Goal: Register for event/course

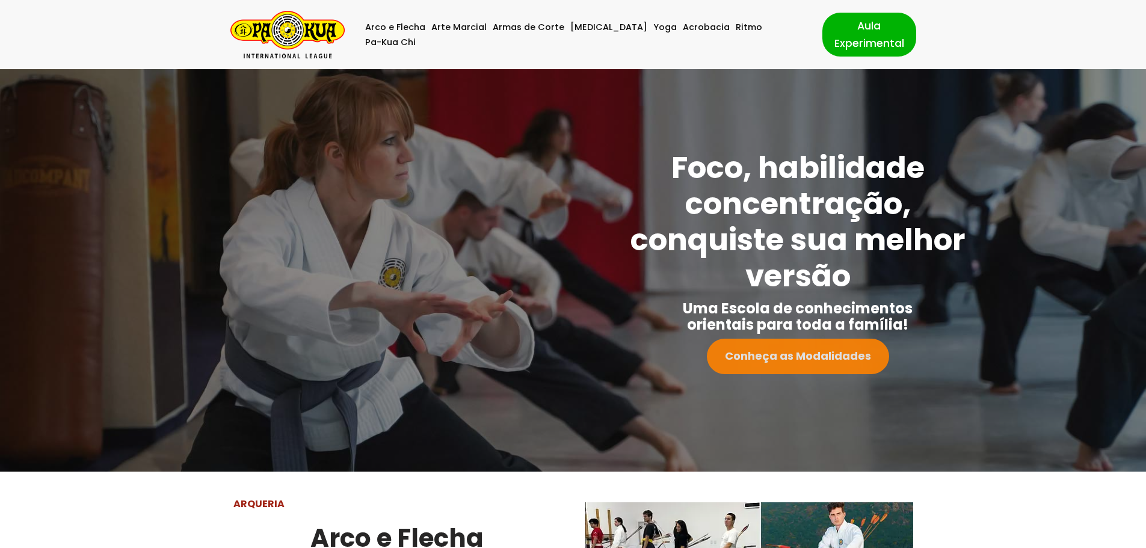
click at [770, 358] on strong "Conheça as Modalidades" at bounding box center [798, 355] width 146 height 15
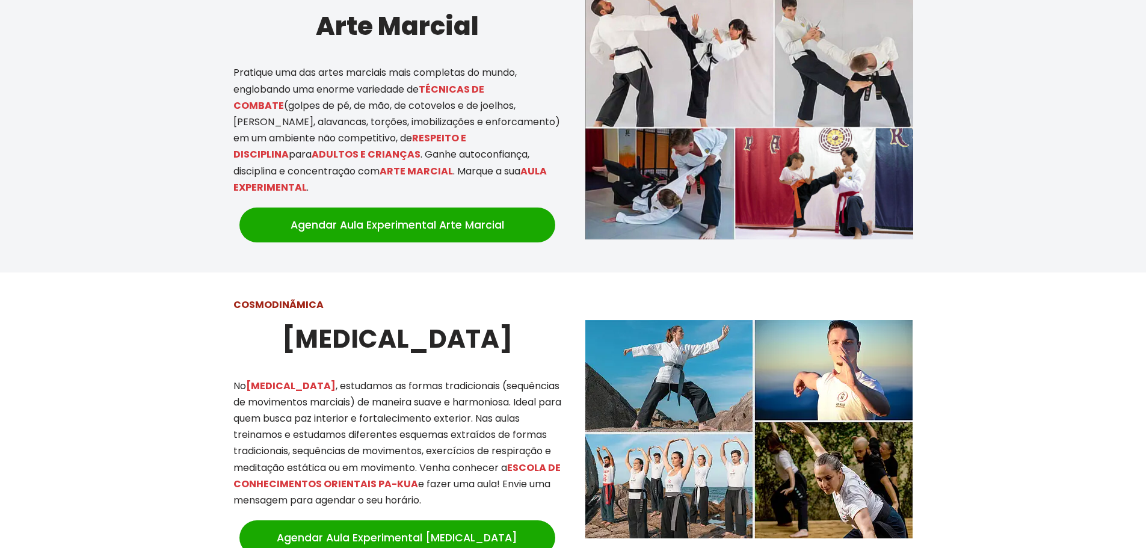
scroll to position [592, 0]
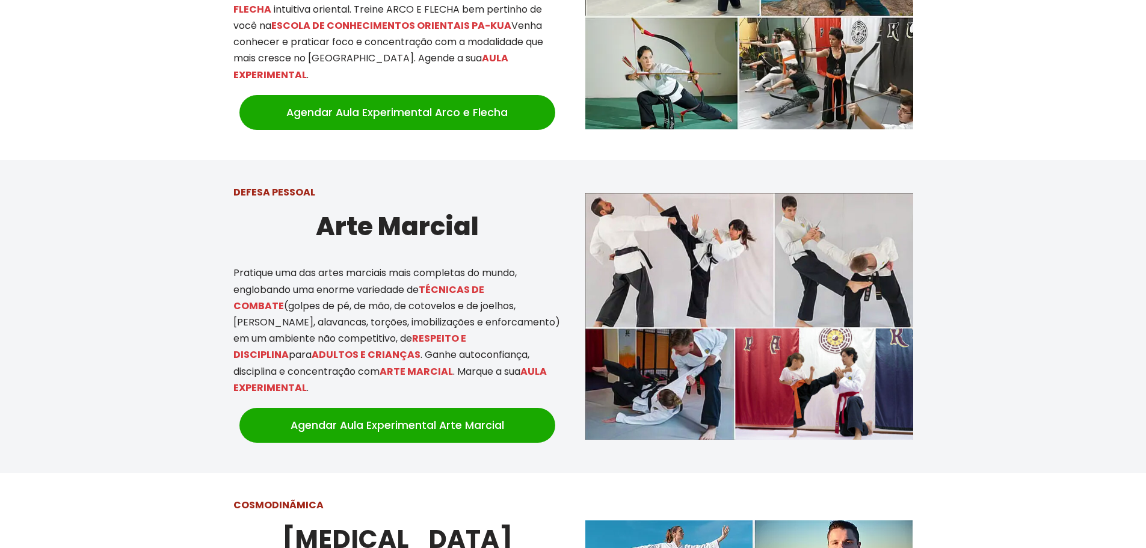
click at [690, 243] on img at bounding box center [749, 316] width 328 height 246
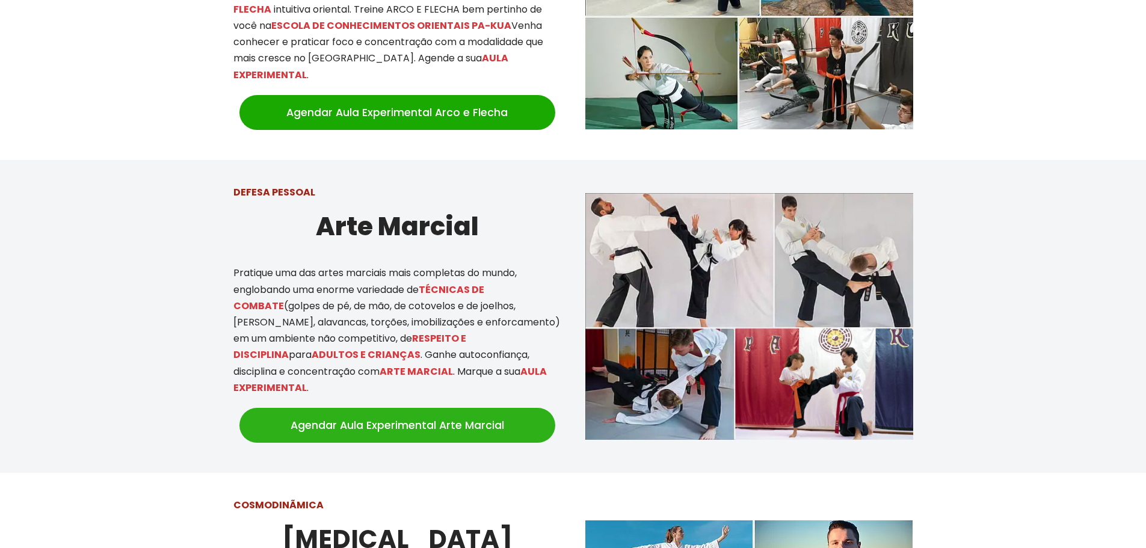
click at [441, 414] on link "Agendar Aula Experimental Arte Marcial" at bounding box center [397, 425] width 316 height 35
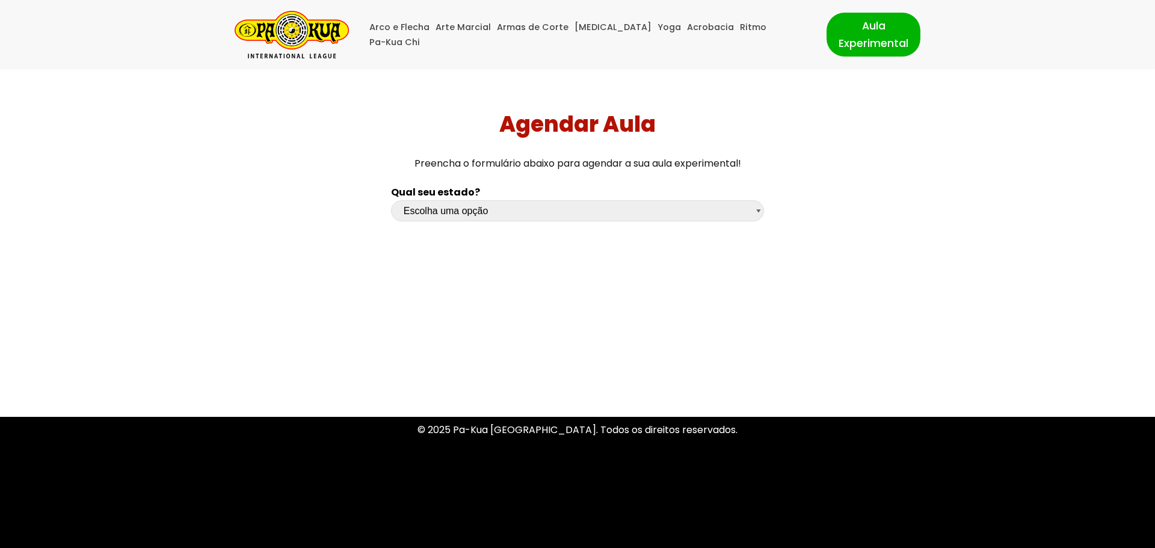
click at [477, 204] on select "Escolha uma opção Rio Grande do Sul Santa Catarina Paraná São Paulo Rio de Jane…" at bounding box center [577, 210] width 373 height 21
select select "sp"
click at [391, 200] on select "Escolha uma opção Rio Grande do Sul Santa Catarina Paraná São Paulo Rio de Jane…" at bounding box center [577, 210] width 373 height 21
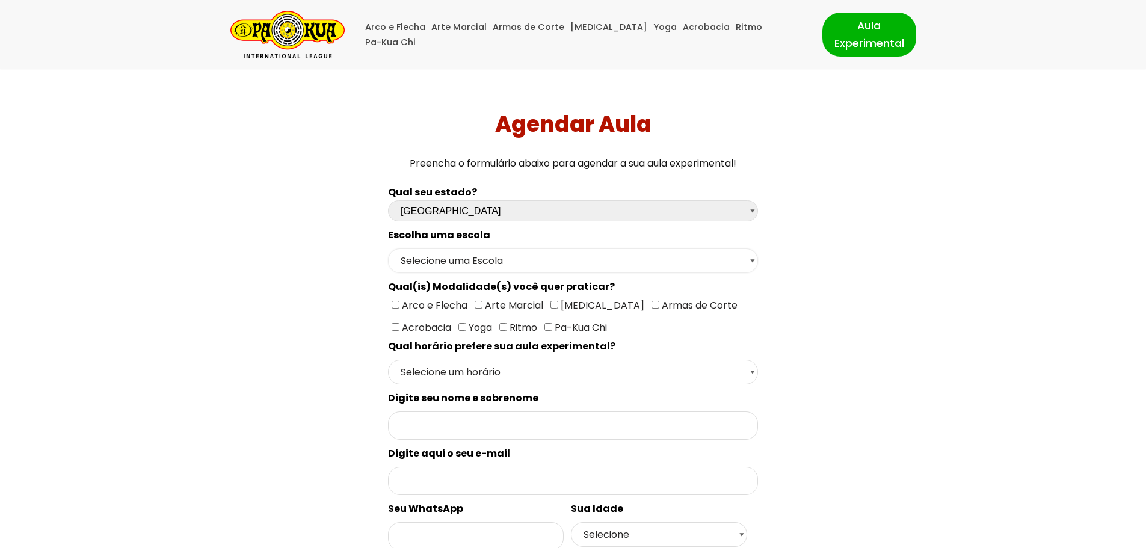
click at [478, 257] on select "Selecione uma Escola São Paulo - Escola Santa Cruz São Paulo - Escola Ana Rosa …" at bounding box center [573, 260] width 370 height 25
select select "São Paulo - Escola Ana Rosa"
click at [388, 248] on select "Selecione uma Escola São Paulo - Escola Santa Cruz São Paulo - Escola Ana Rosa …" at bounding box center [573, 260] width 370 height 25
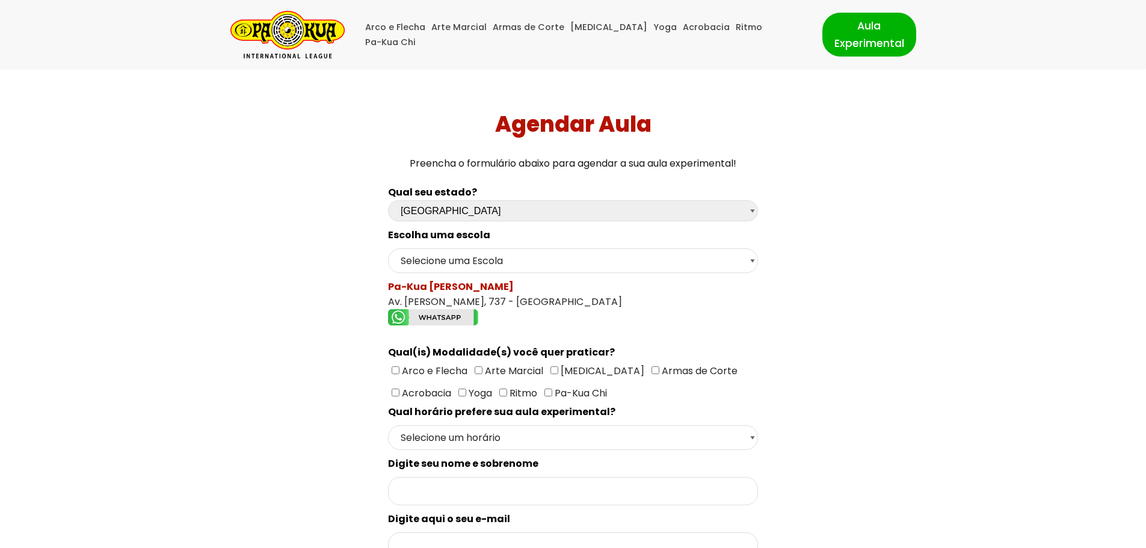
click at [515, 367] on span "Arte Marcial" at bounding box center [512, 371] width 61 height 14
click at [482, 367] on input"] "Arte Marcial" at bounding box center [479, 370] width 8 height 8
checkbox input"] "true"
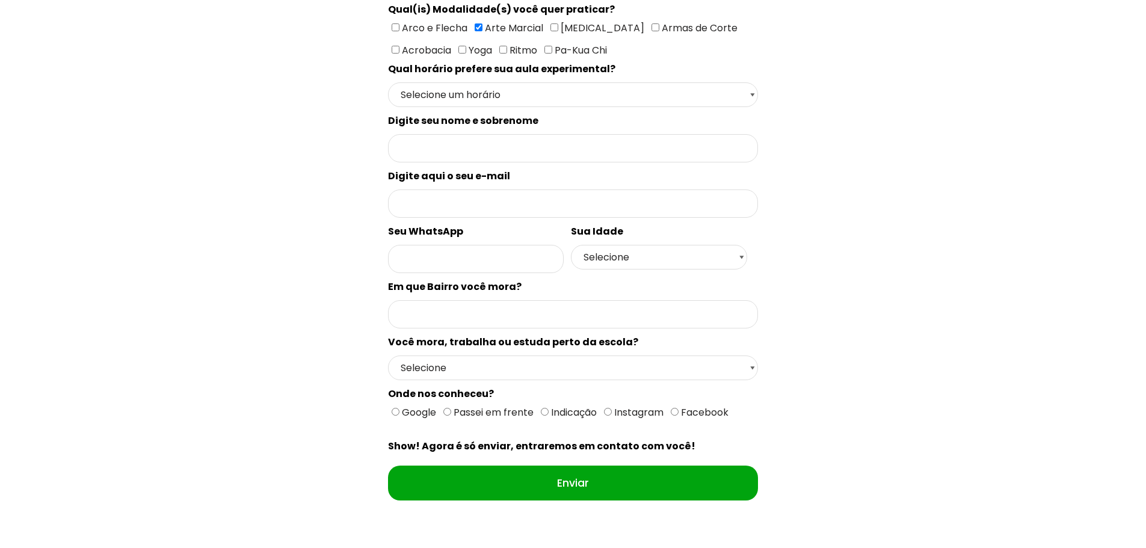
scroll to position [361, 0]
